Goal: Task Accomplishment & Management: Complete application form

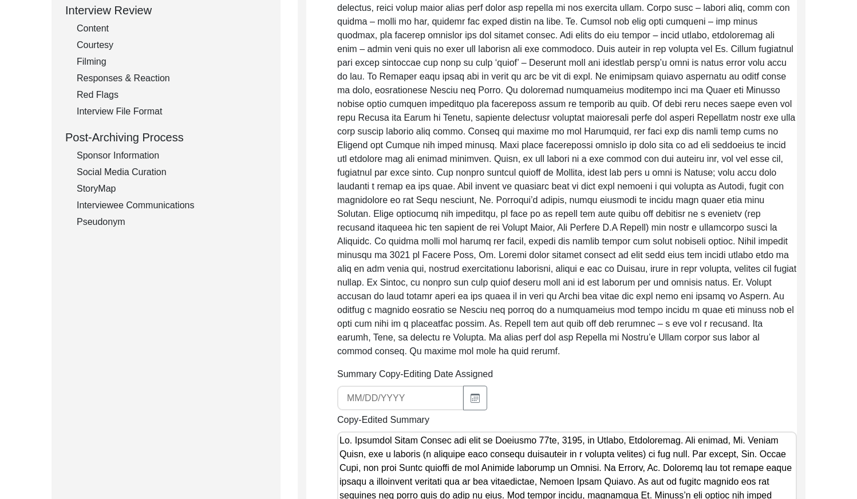
scroll to position [286, 0]
click at [769, 393] on div "Summary Copy-Editing Date Assigned" at bounding box center [566, 387] width 459 height 43
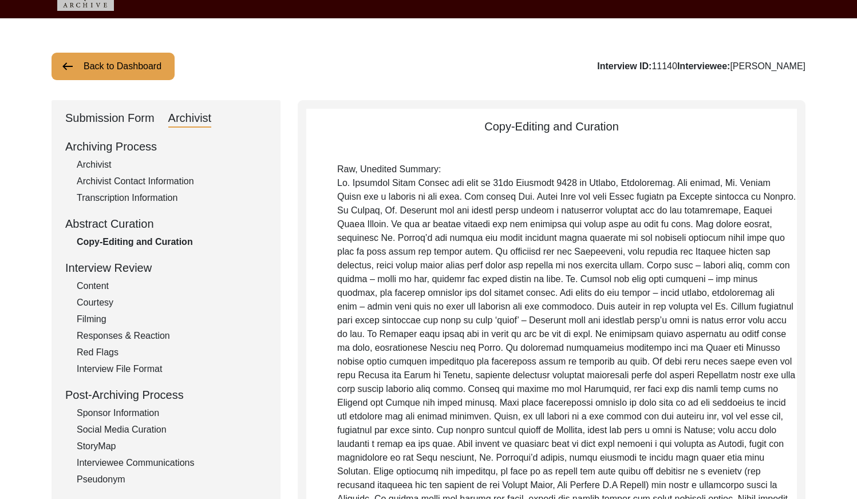
scroll to position [0, 0]
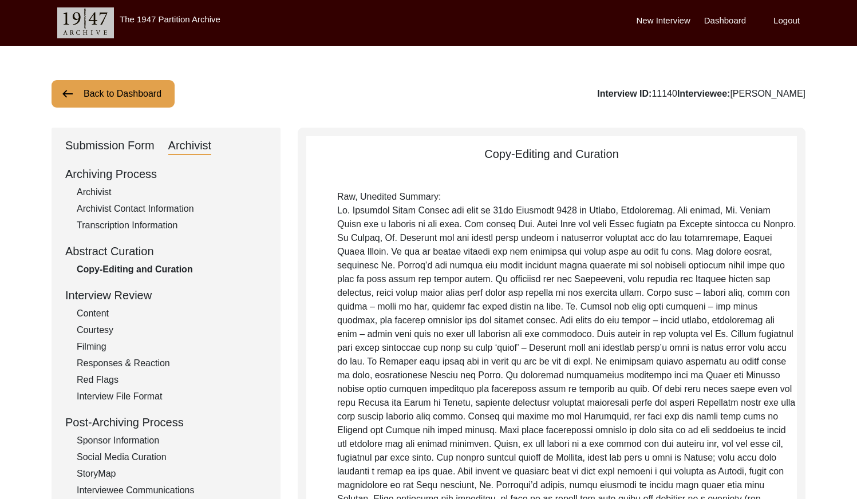
click at [148, 90] on button "Back to Dashboard" at bounding box center [112, 93] width 123 height 27
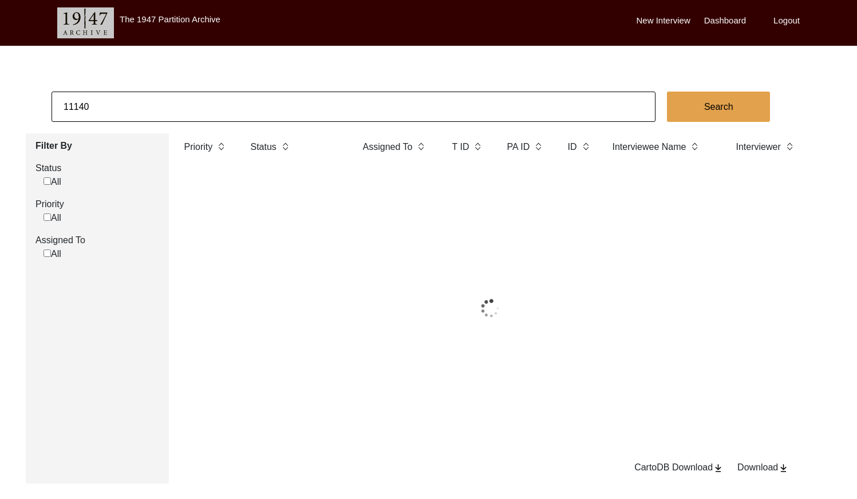
click at [204, 97] on input "11140" at bounding box center [353, 107] width 604 height 30
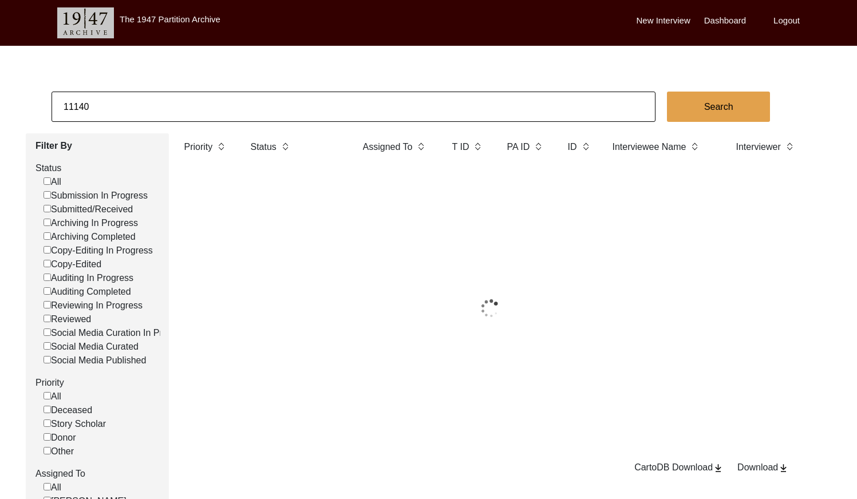
paste input "67"
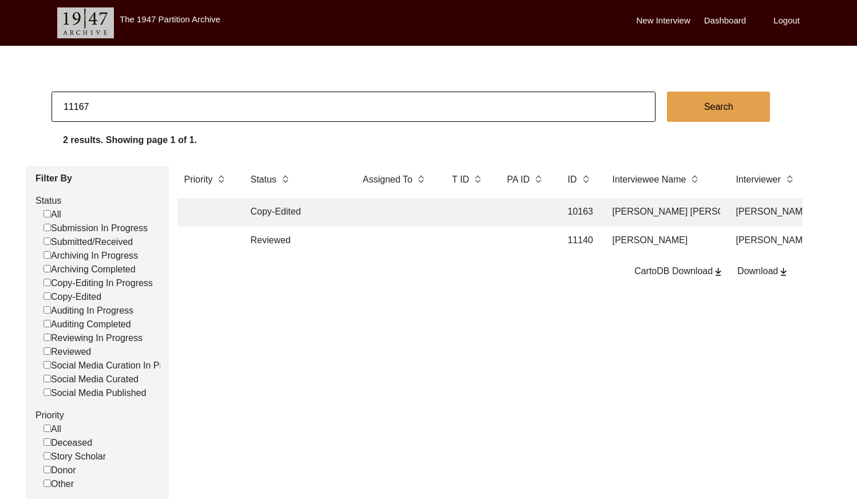
type input "11167"
checkbox input "false"
click at [481, 243] on td at bounding box center [468, 241] width 46 height 29
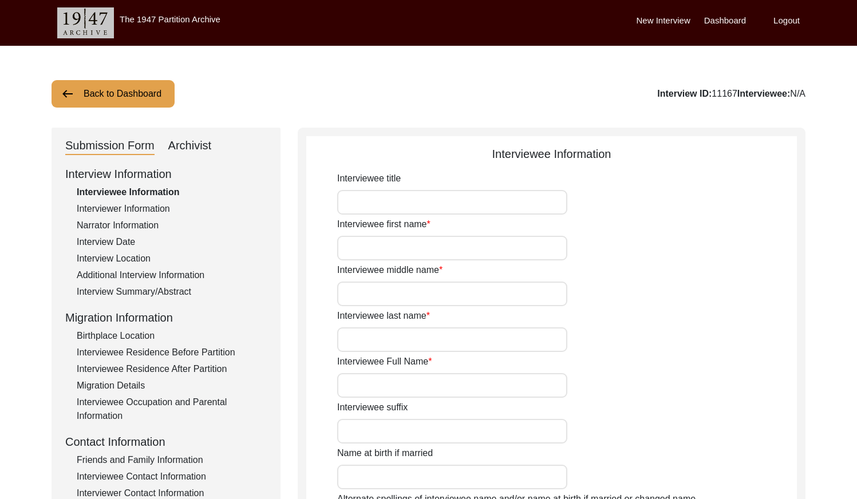
type input "Mrs."
type input "[PERSON_NAME]"
type input "-"
type input "[PERSON_NAME]"
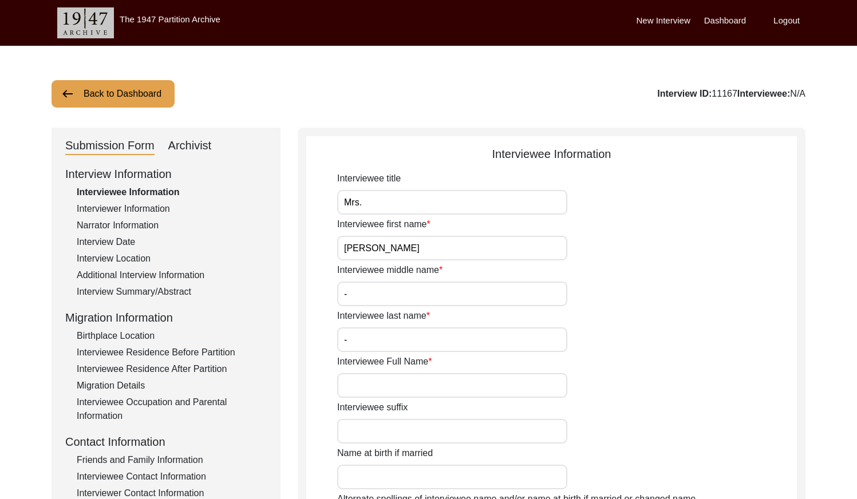
type input "1940"
type input "84"
type input "[DEMOGRAPHIC_DATA]"
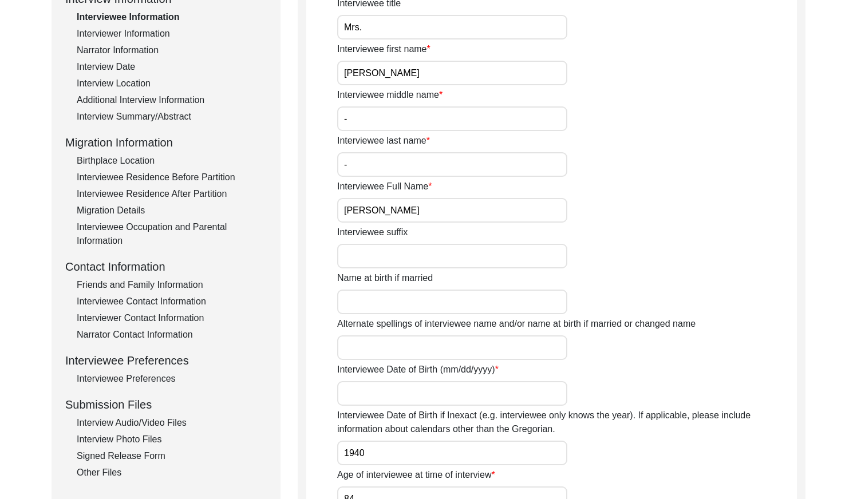
scroll to position [173, 0]
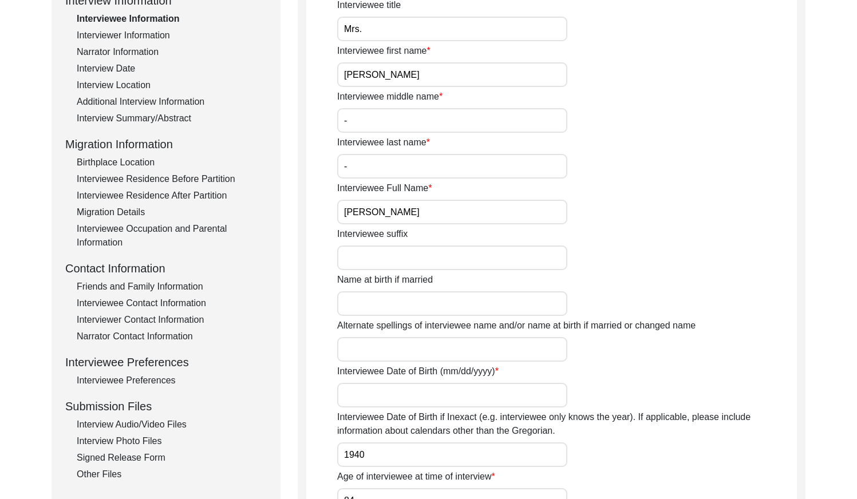
click at [399, 215] on input "[PERSON_NAME]" at bounding box center [452, 212] width 230 height 25
click at [130, 86] on div "Interview Location" at bounding box center [172, 85] width 190 height 14
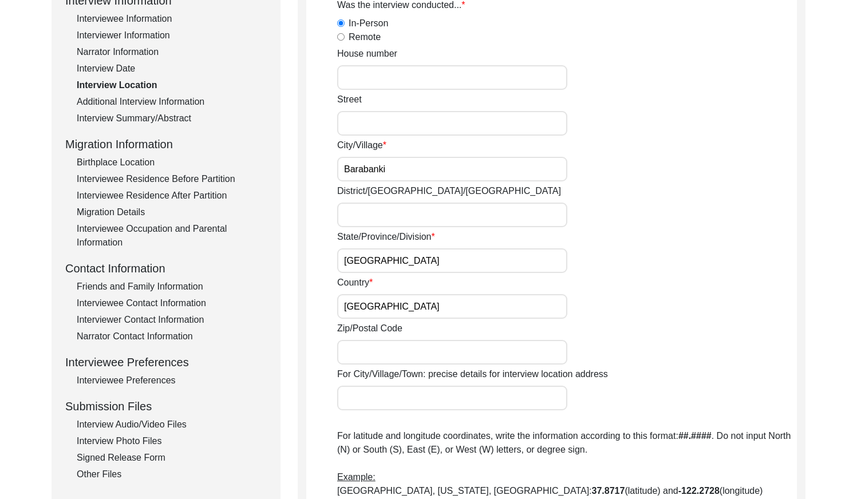
click at [130, 69] on div "Interview Date" at bounding box center [172, 69] width 190 height 14
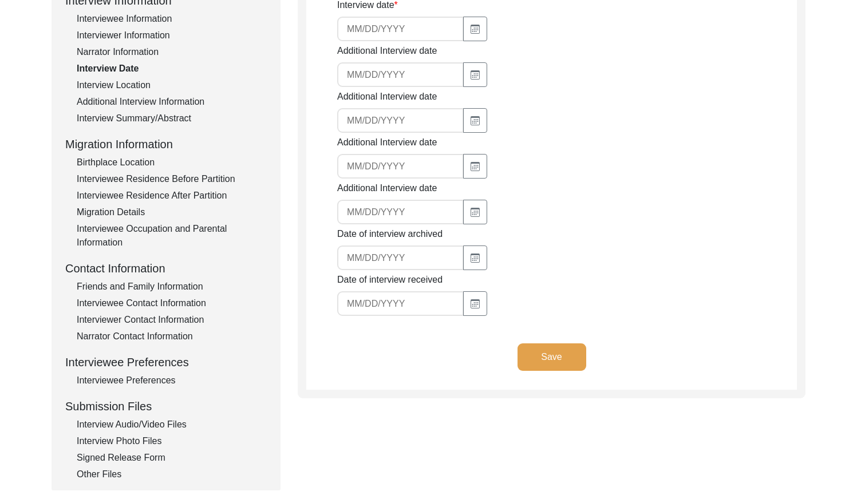
type input "[DATE]"
click at [411, 37] on input "[DATE]" at bounding box center [400, 29] width 126 height 25
click at [118, 120] on div "Interview Summary/Abstract" at bounding box center [172, 119] width 190 height 14
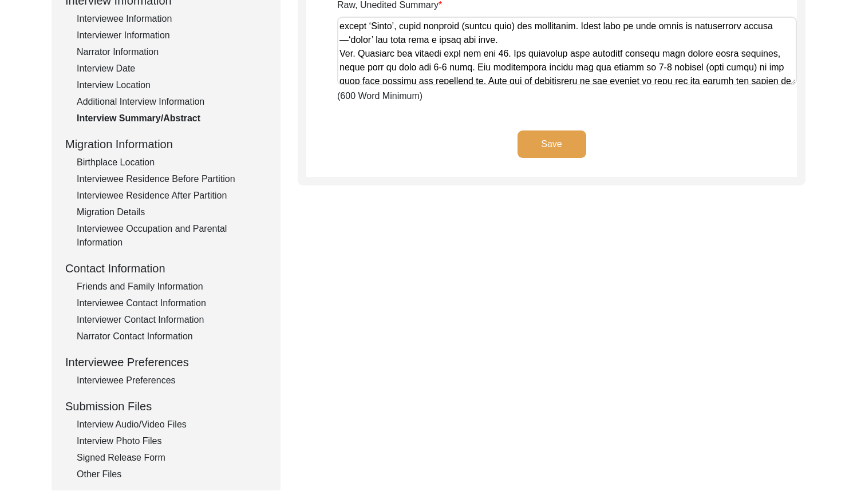
scroll to position [581, 0]
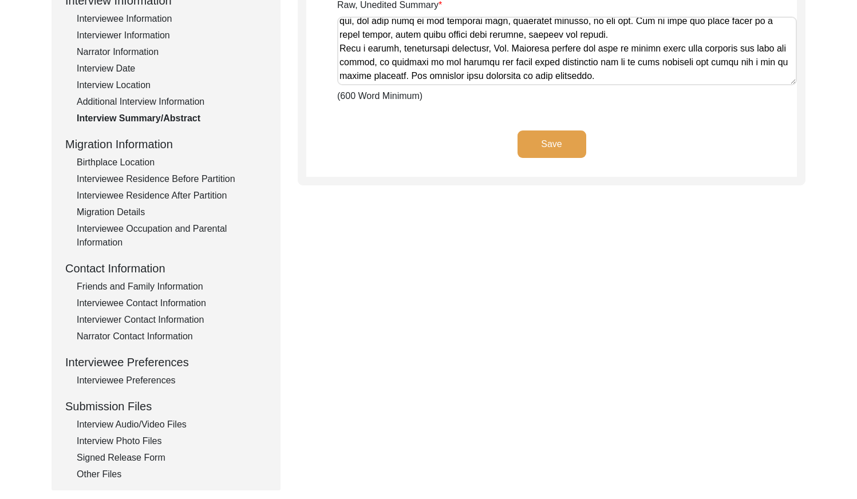
drag, startPoint x: 337, startPoint y: 24, endPoint x: 859, endPoint y: 102, distance: 527.7
click at [856, 102] on html "The 1947 Partition Archive New Interview Dashboard Logout Back to Dashboard Int…" at bounding box center [428, 240] width 857 height 827
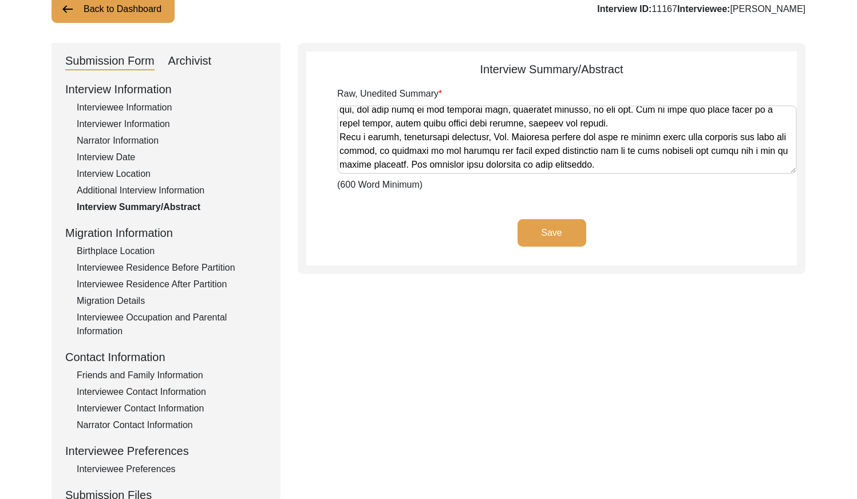
scroll to position [15, 0]
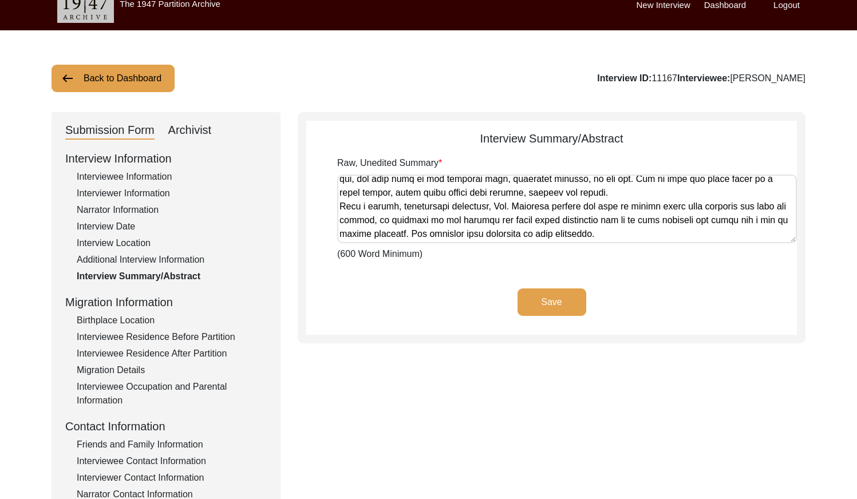
click at [200, 125] on div "Archivist" at bounding box center [189, 130] width 43 height 18
select select "Reviewed"
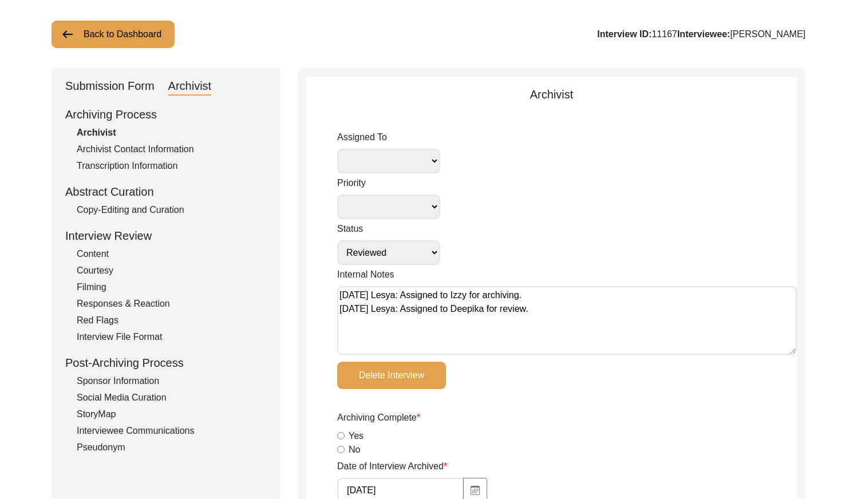
scroll to position [72, 0]
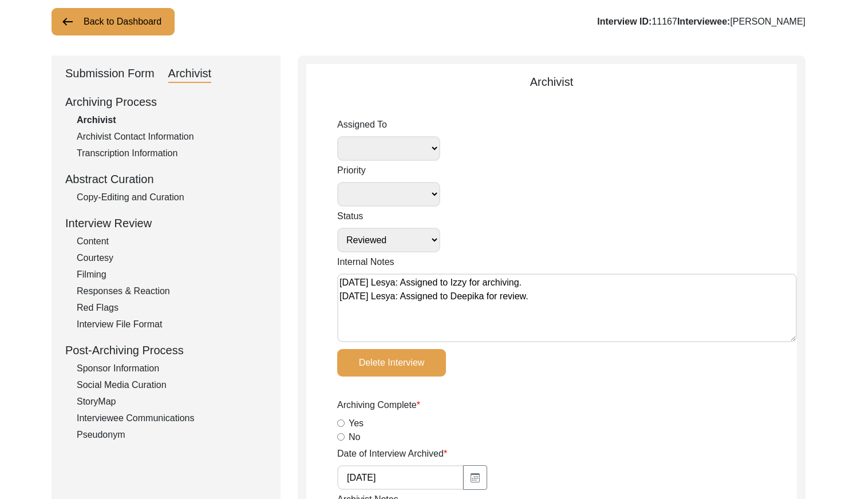
drag, startPoint x: 176, startPoint y: 195, endPoint x: 181, endPoint y: 191, distance: 6.5
click at [176, 195] on div "Copy-Editing and Curation" at bounding box center [172, 198] width 190 height 14
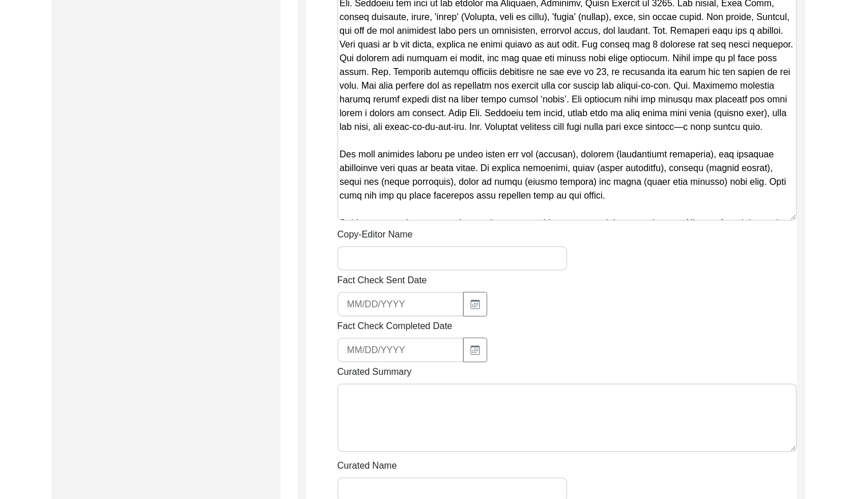
scroll to position [1635, 0]
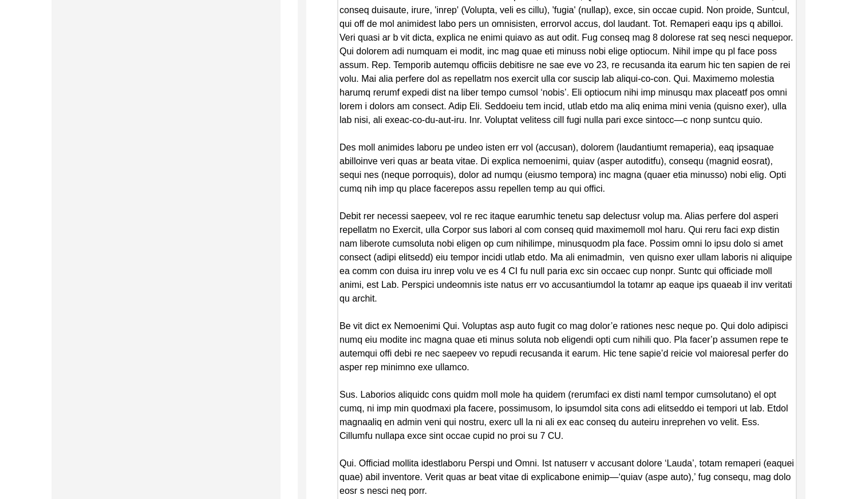
drag, startPoint x: 788, startPoint y: 208, endPoint x: 691, endPoint y: 452, distance: 262.7
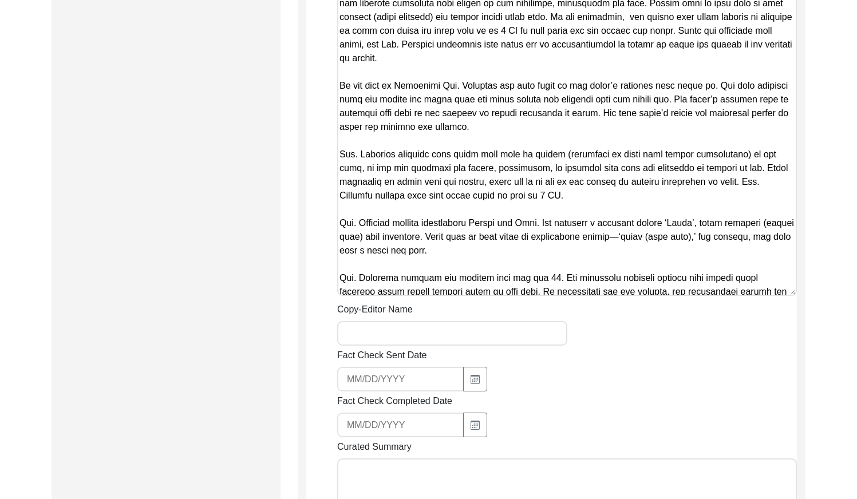
scroll to position [1912, 0]
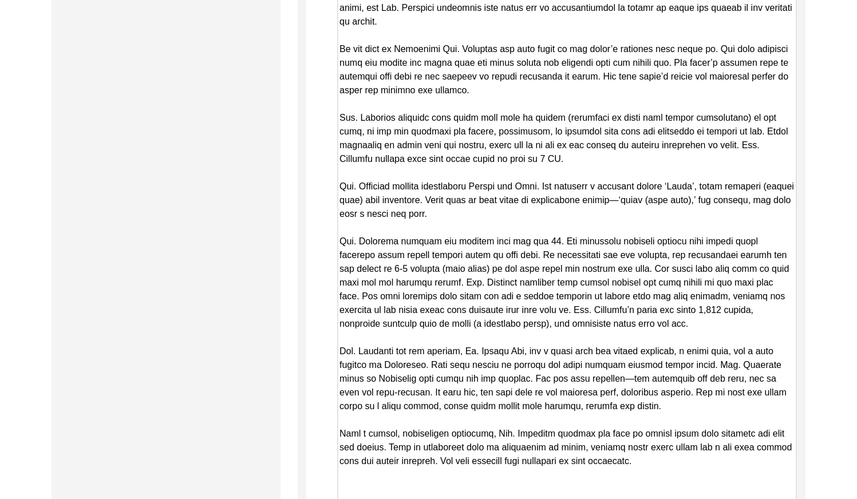
drag, startPoint x: 792, startPoint y: 256, endPoint x: 746, endPoint y: 534, distance: 282.5
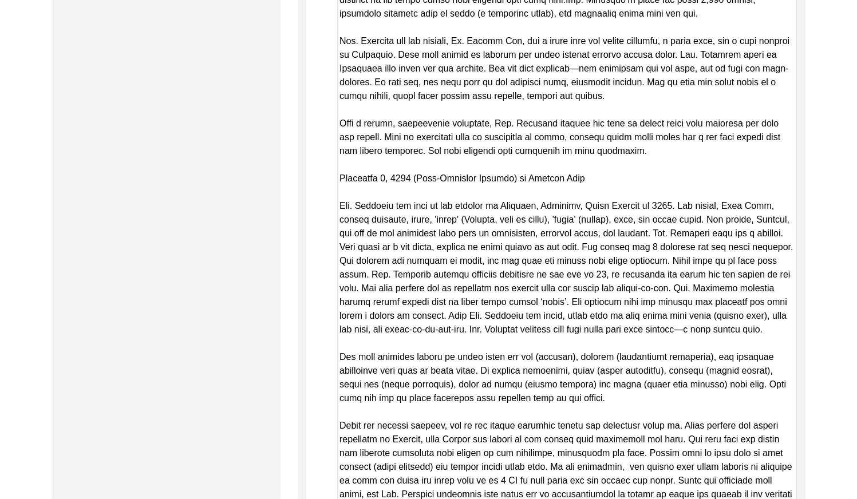
scroll to position [1419, 0]
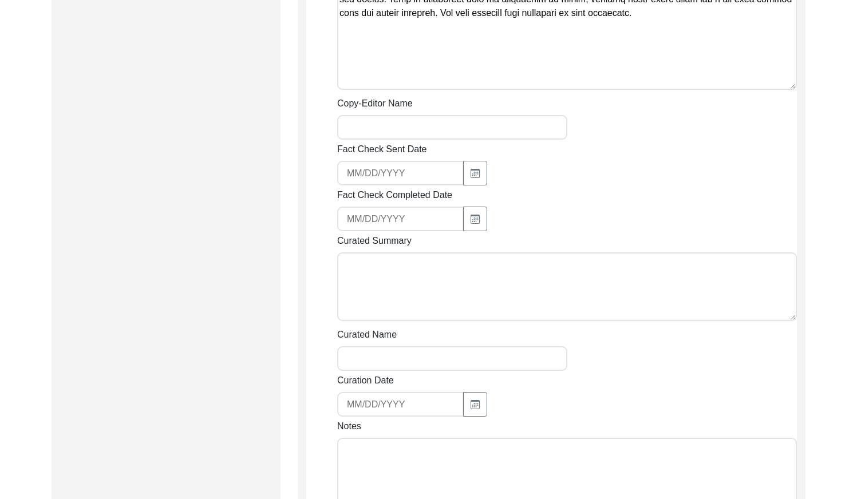
drag, startPoint x: 341, startPoint y: 199, endPoint x: 838, endPoint y: 526, distance: 594.8
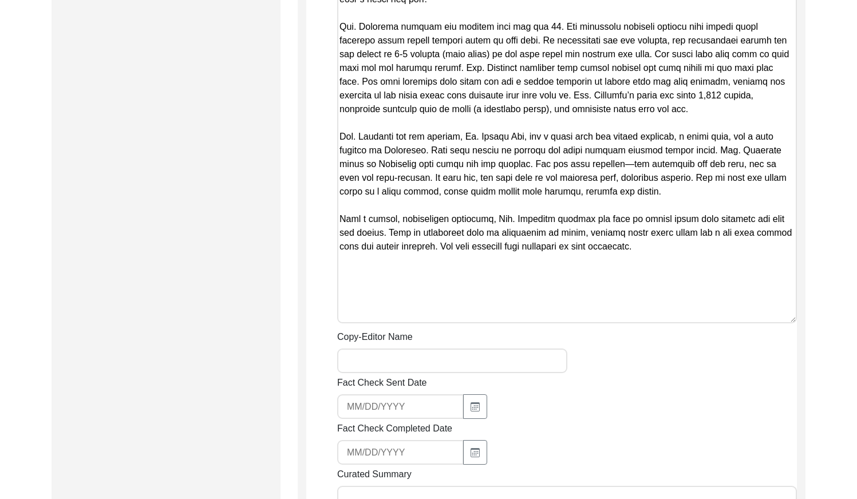
scroll to position [2127, 0]
